Goal: Task Accomplishment & Management: Use online tool/utility

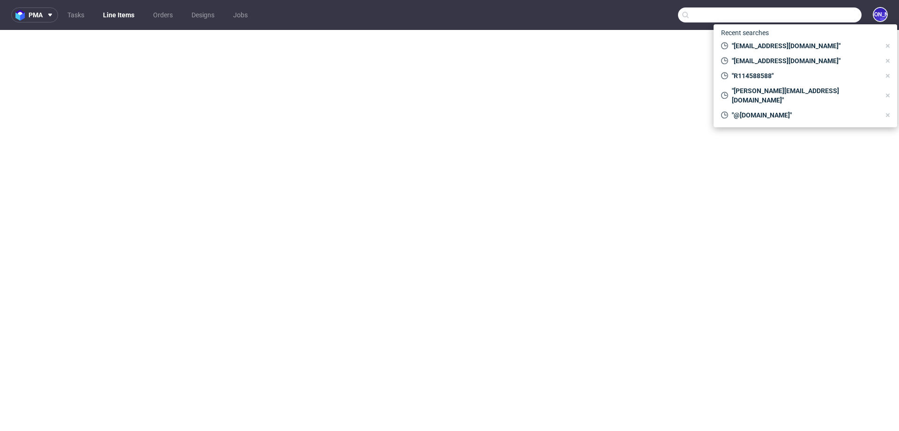
click at [801, 13] on input "text" at bounding box center [769, 14] width 183 height 15
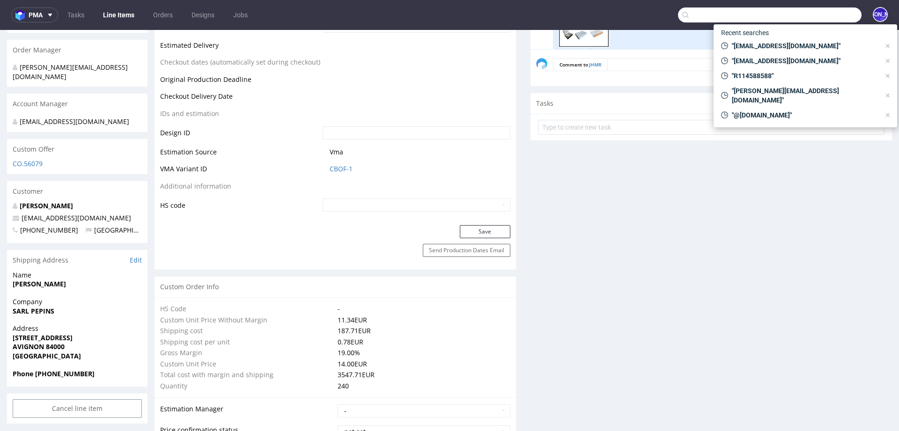
scroll to position [257, 0]
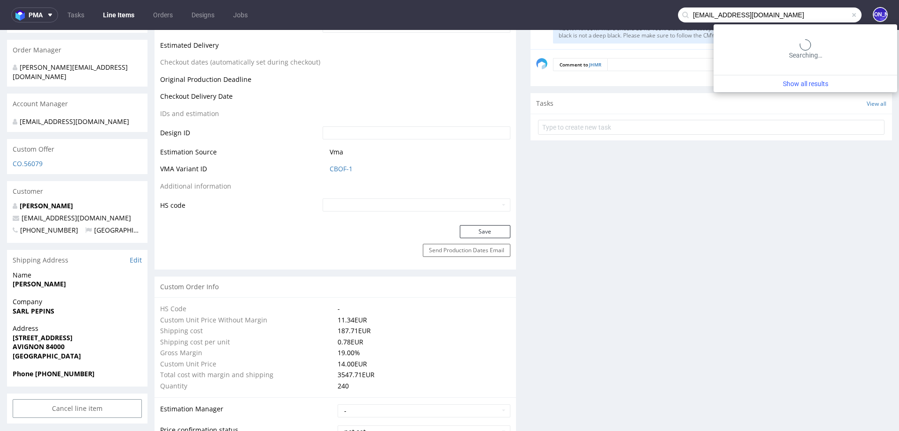
type input "[EMAIL_ADDRESS][DOMAIN_NAME]"
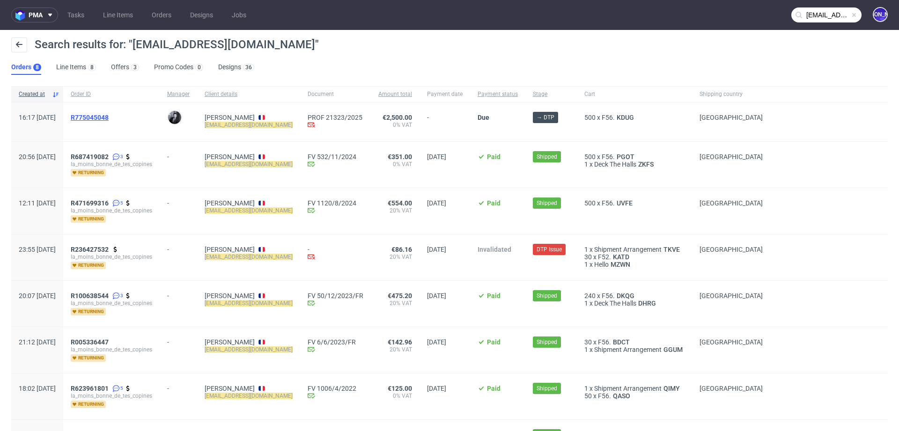
click at [109, 116] on span "R775045048" at bounding box center [90, 117] width 38 height 7
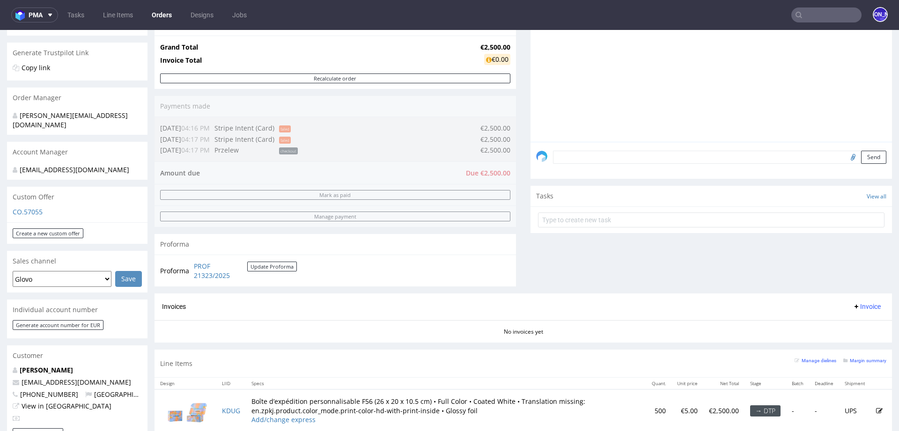
scroll to position [128, 0]
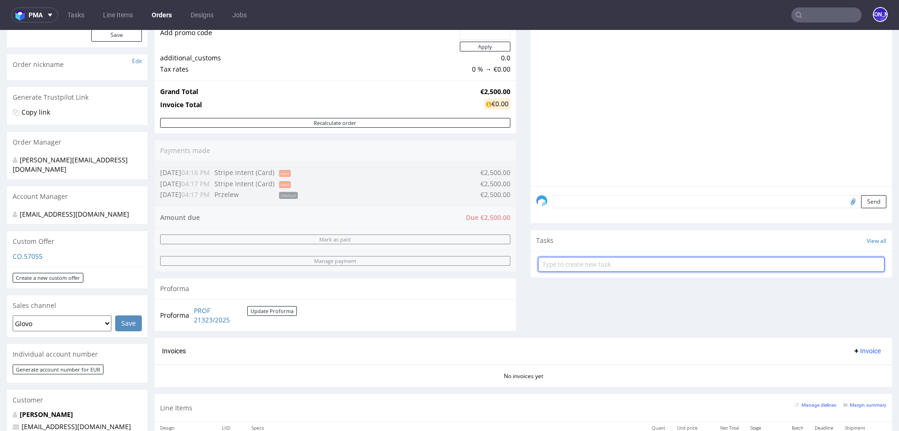
click at [565, 263] on input "text" at bounding box center [711, 264] width 346 height 15
type input "p"
type input "Payment link"
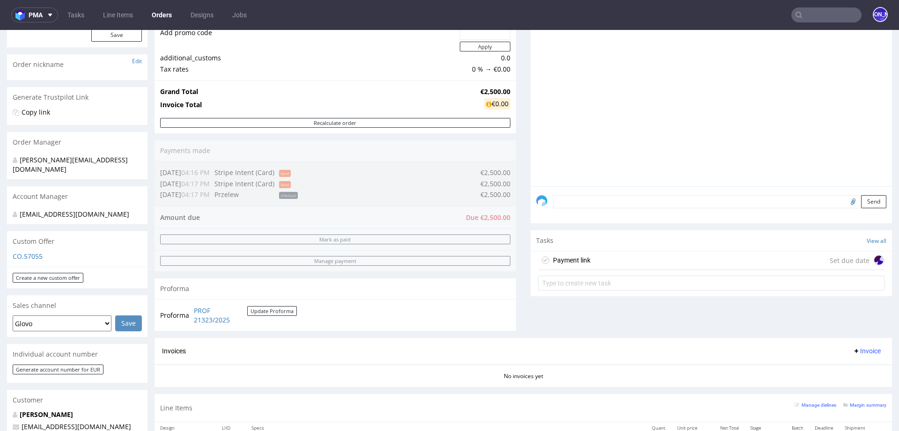
click at [609, 255] on div "Payment link Set due date" at bounding box center [711, 260] width 346 height 19
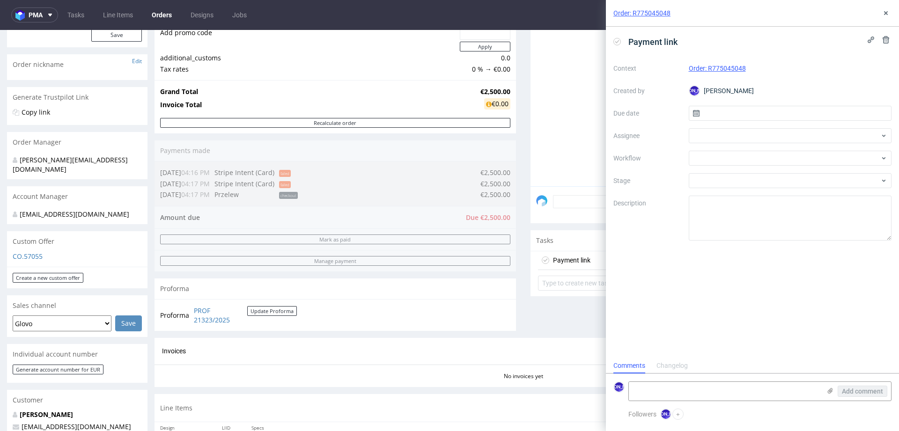
scroll to position [7, 0]
click at [738, 116] on input "text" at bounding box center [789, 113] width 203 height 15
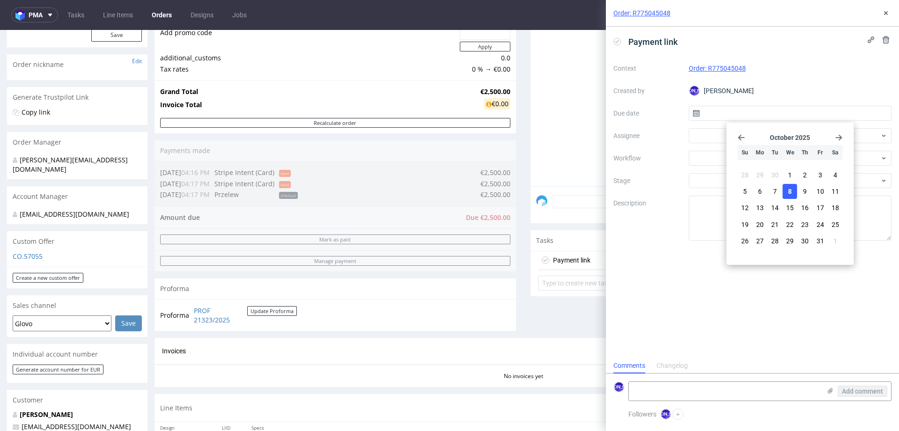
click at [786, 187] on button "8" at bounding box center [789, 191] width 15 height 15
type input "[DATE]"
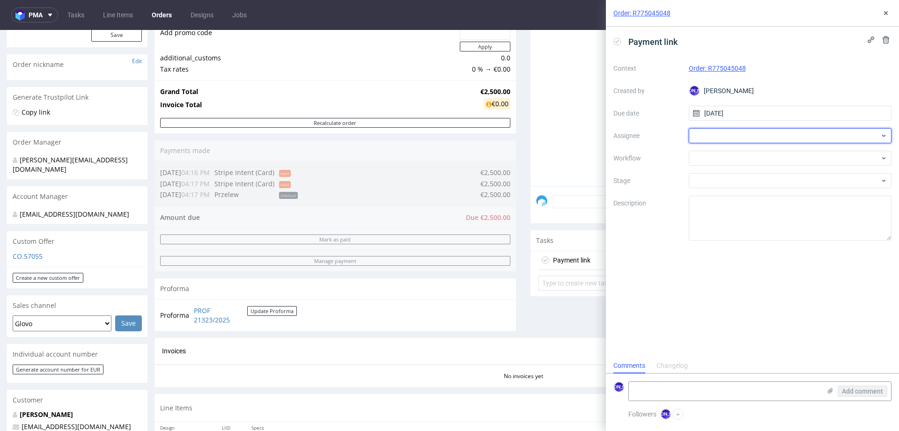
click at [743, 140] on div at bounding box center [789, 135] width 203 height 15
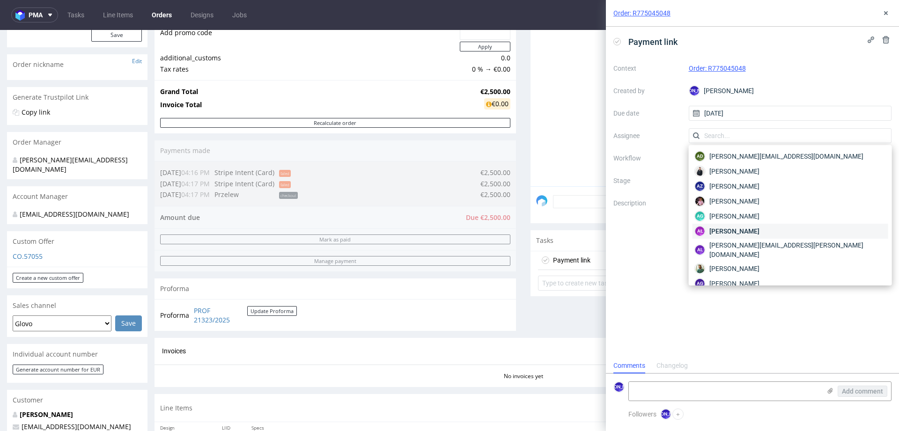
click at [740, 228] on span "[PERSON_NAME]" at bounding box center [734, 230] width 50 height 9
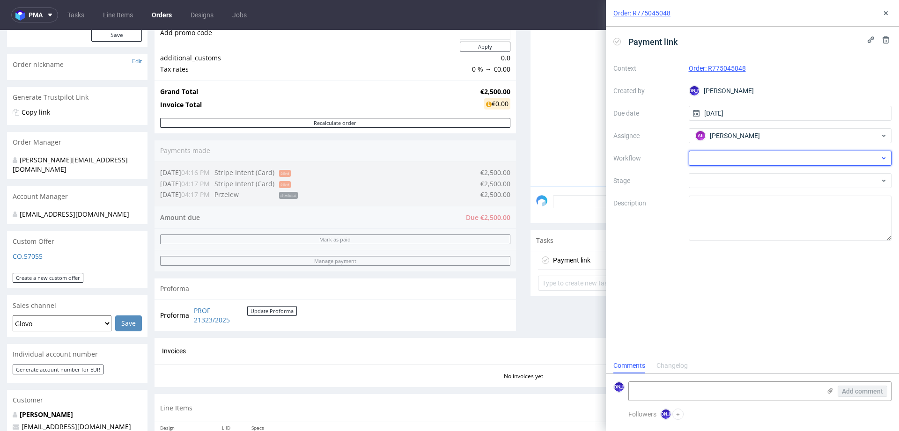
click at [724, 164] on div at bounding box center [789, 158] width 203 height 15
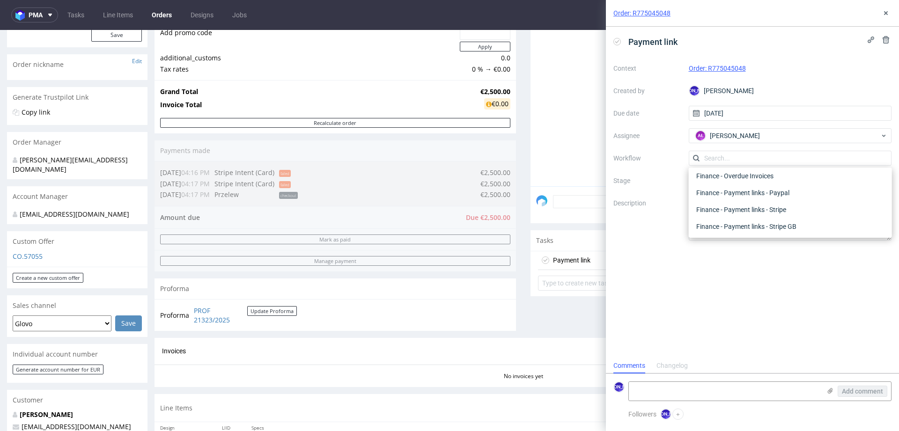
scroll to position [212, 0]
click at [724, 208] on div "Finance - Payment links - Stripe" at bounding box center [790, 210] width 196 height 17
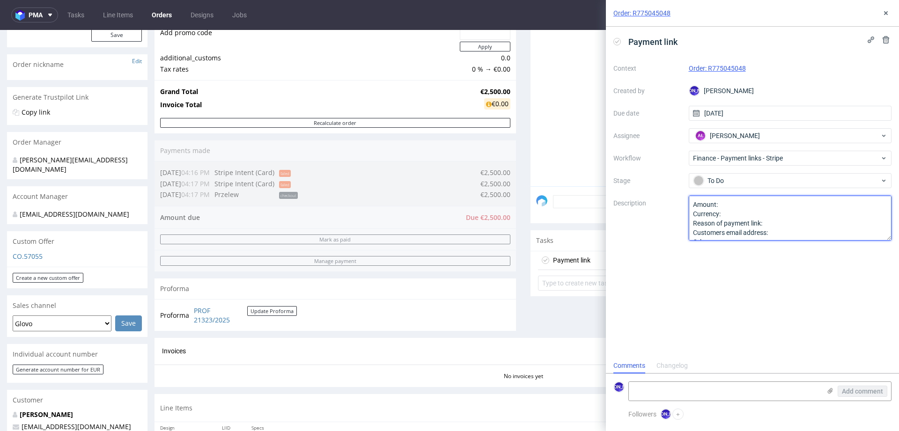
scroll to position [10, 0]
drag, startPoint x: 693, startPoint y: 204, endPoint x: 721, endPoint y: 247, distance: 52.0
click at [721, 247] on div "Payment link Context Order: R775045048 Created by [PERSON_NAME] [PERSON_NAME] D…" at bounding box center [752, 192] width 293 height 331
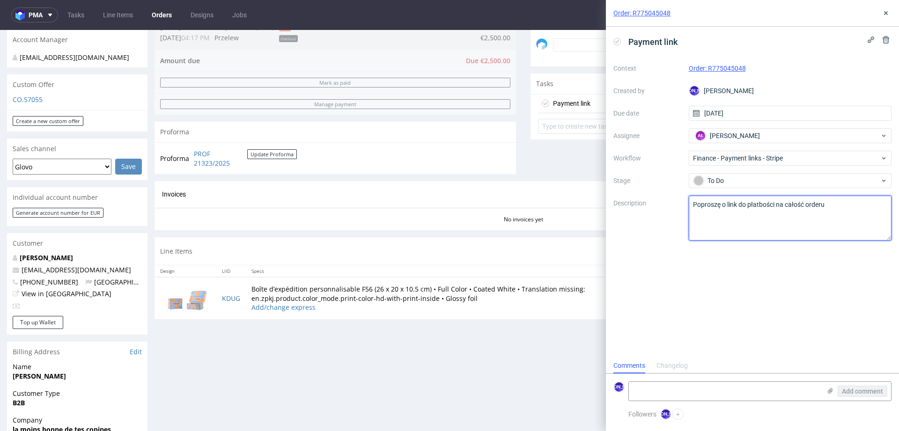
scroll to position [294, 0]
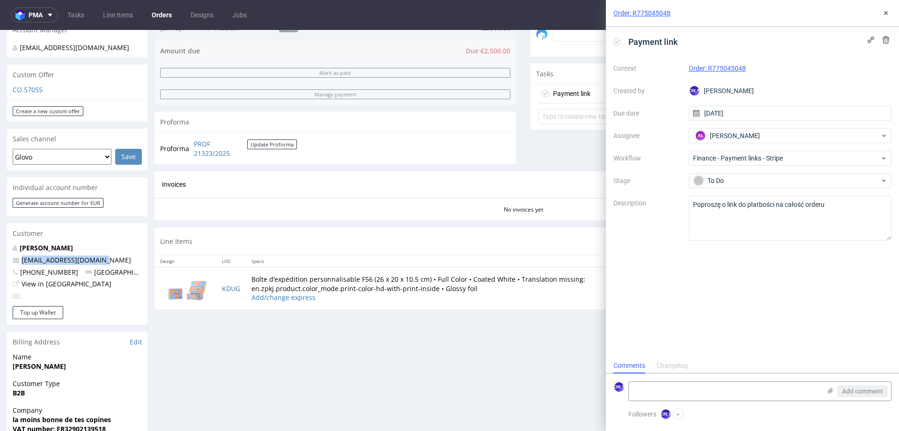
drag, startPoint x: 99, startPoint y: 252, endPoint x: 21, endPoint y: 248, distance: 78.2
click at [21, 256] on p "[EMAIL_ADDRESS][DOMAIN_NAME]" at bounding box center [77, 260] width 129 height 9
copy link "[EMAIL_ADDRESS][DOMAIN_NAME]"
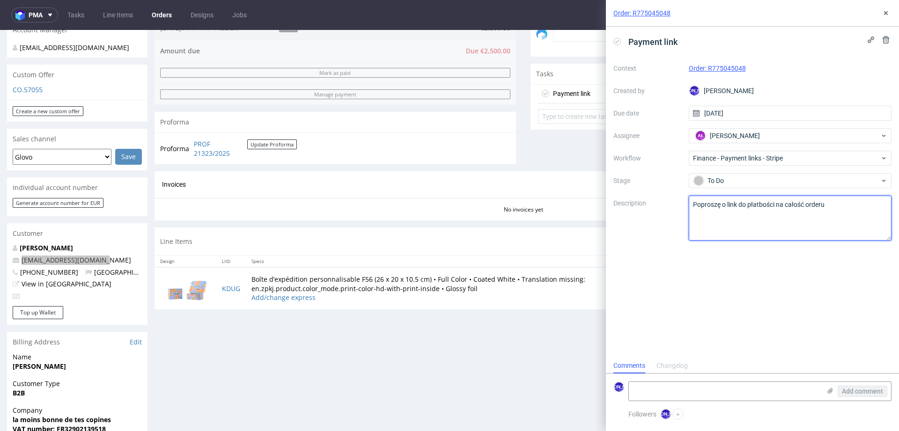
click at [833, 206] on textarea "Poproszę o link do płatbości na całość orderu" at bounding box center [789, 218] width 203 height 45
paste textarea "[EMAIL_ADDRESS][DOMAIN_NAME]"
type textarea "Poproszę o link do płatbości na całość orderu [EMAIL_ADDRESS][DOMAIN_NAME]"
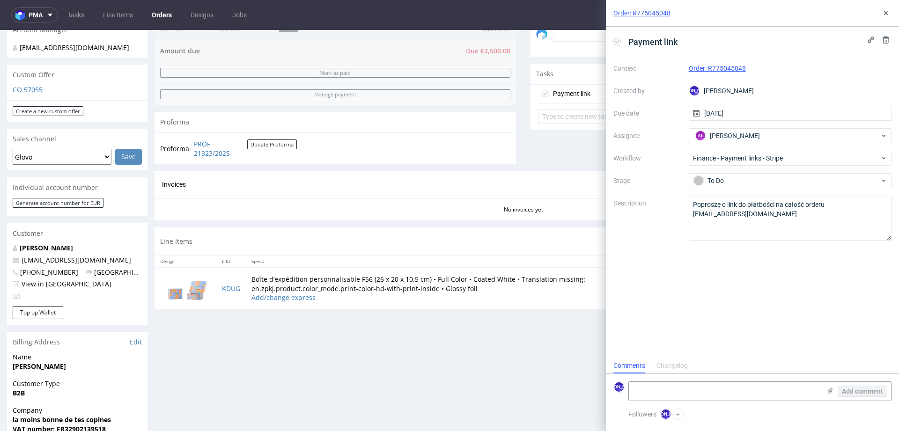
click at [556, 359] on div "Progress Payment Due Payment “Received” Email - Line Items 1 DTP - Production -…" at bounding box center [522, 203] width 737 height 874
click at [884, 9] on button at bounding box center [885, 12] width 11 height 11
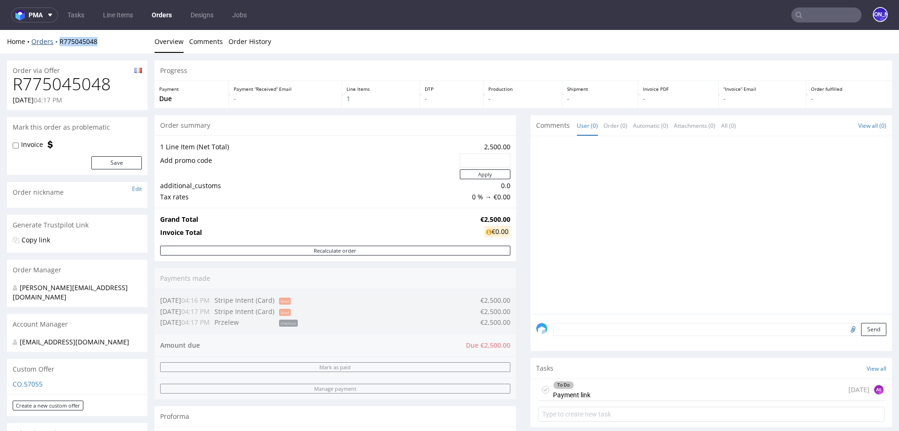
drag, startPoint x: 114, startPoint y: 43, endPoint x: 57, endPoint y: 43, distance: 57.1
click at [57, 43] on div "Home Orders R775045048" at bounding box center [77, 41] width 140 height 9
copy link "R775045048"
